Goal: Complete application form

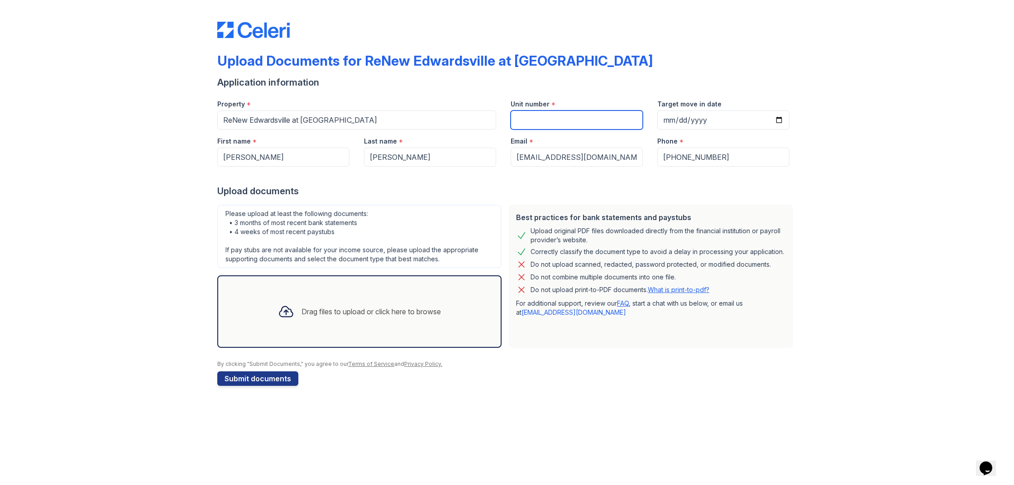
click at [538, 125] on input "Unit number" at bounding box center [577, 119] width 132 height 19
type input "83"
click at [668, 120] on input "Target move in date" at bounding box center [723, 119] width 132 height 19
type input "2025-10-17"
drag, startPoint x: 250, startPoint y: 381, endPoint x: 166, endPoint y: 412, distance: 90.1
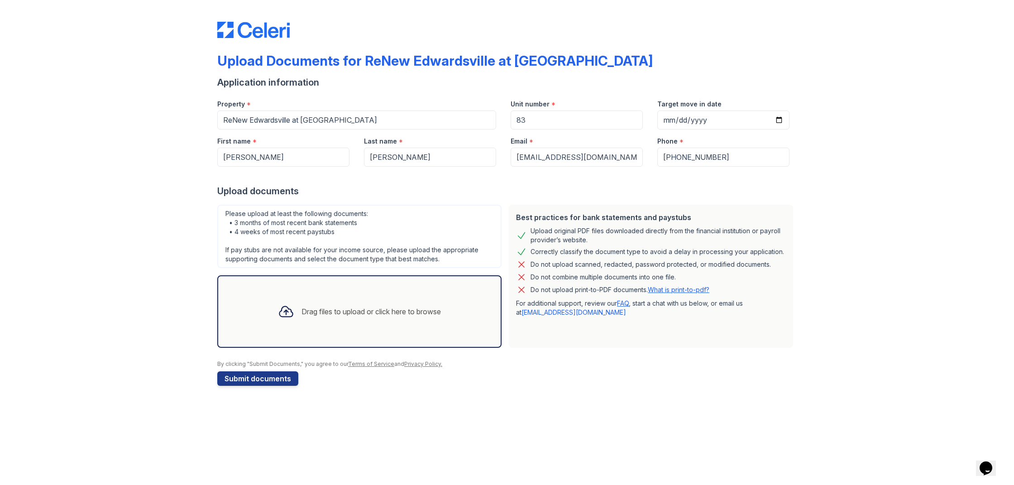
click at [235, 408] on div "Upload Documents for ReNew Edwardsville at Cherry Hills II Application informat…" at bounding box center [507, 242] width 1014 height 485
drag, startPoint x: 7, startPoint y: 196, endPoint x: 0, endPoint y: 199, distance: 7.7
click at [56, 199] on div "Upload Documents for ReNew Edwardsville at Cherry Hills II Application informat…" at bounding box center [507, 242] width 1014 height 485
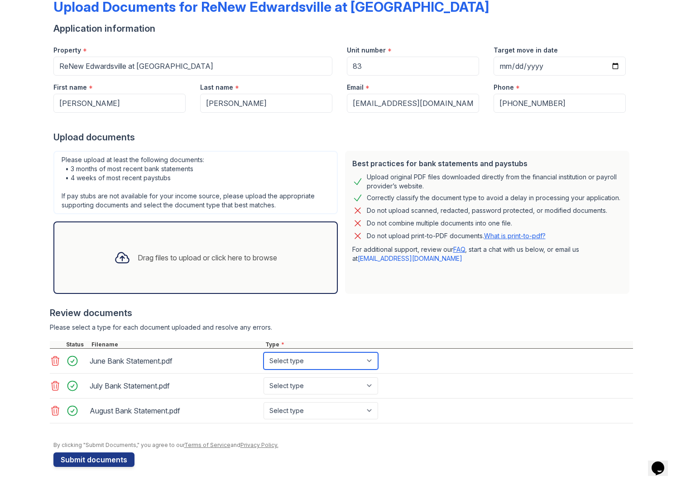
select select "bank_statement"
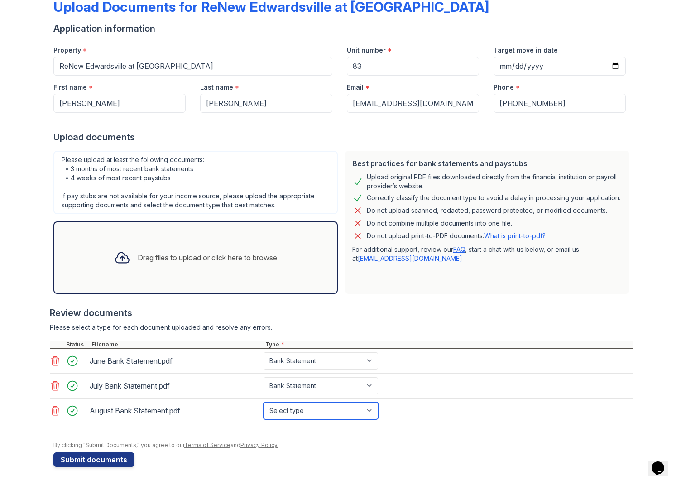
select select "bank_statement"
click at [102, 462] on button "Submit documents" at bounding box center [93, 459] width 81 height 14
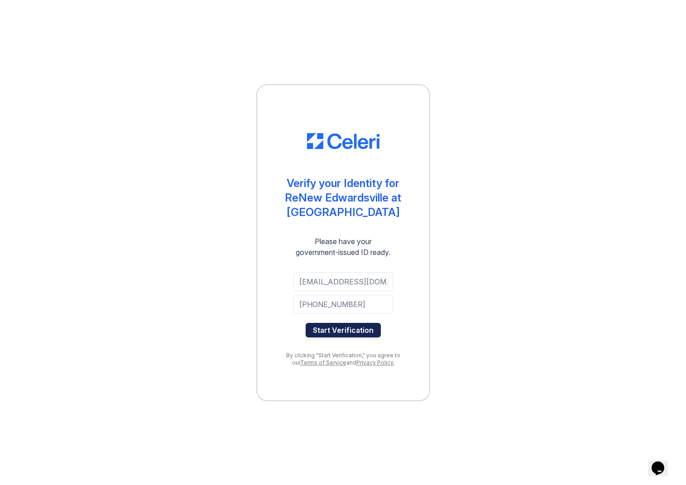
click at [360, 330] on button "Start Verification" at bounding box center [343, 330] width 75 height 14
